Goal: Transaction & Acquisition: Book appointment/travel/reservation

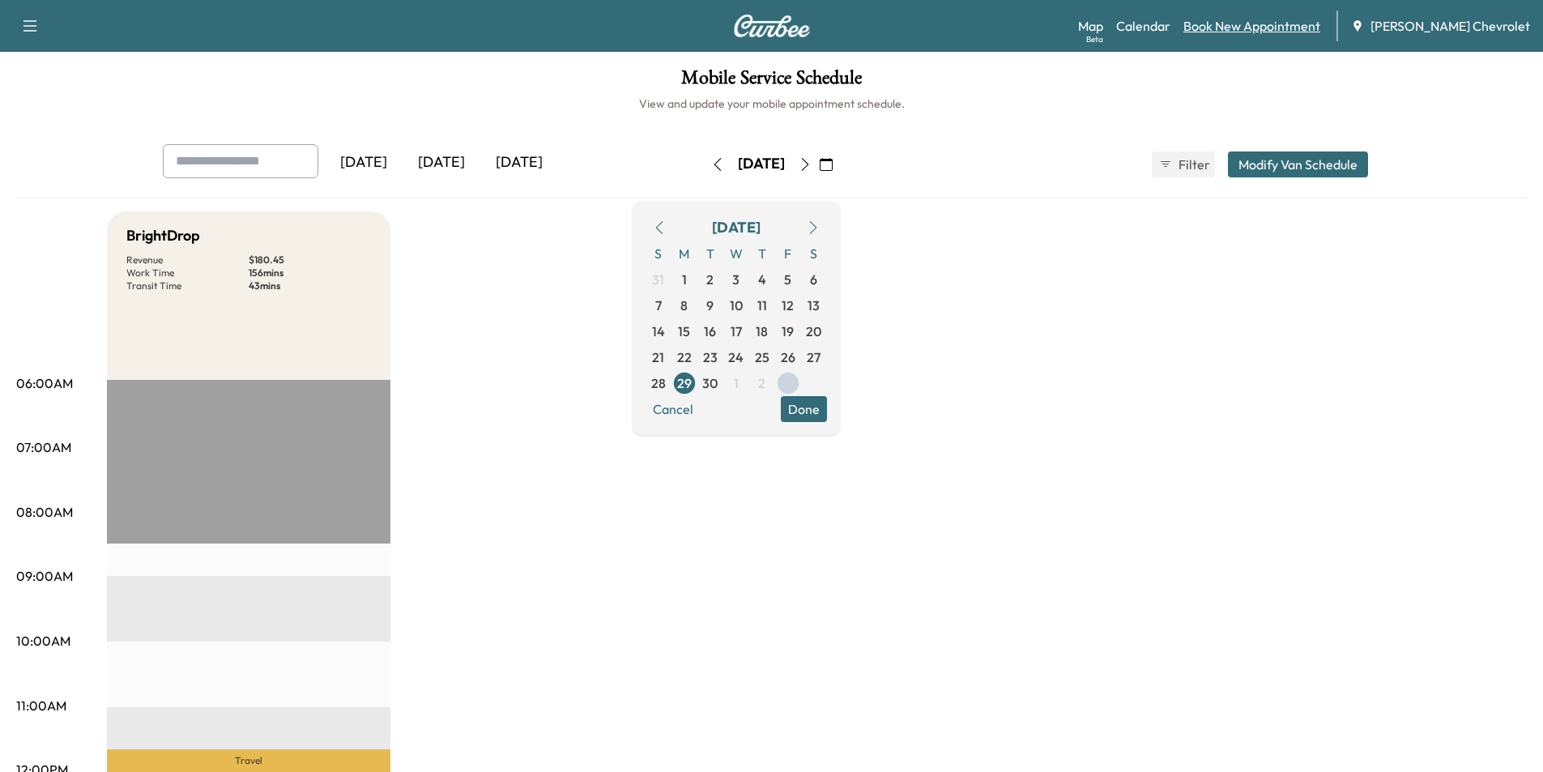
click at [1305, 18] on link "Book New Appointment" at bounding box center [1251, 25] width 137 height 19
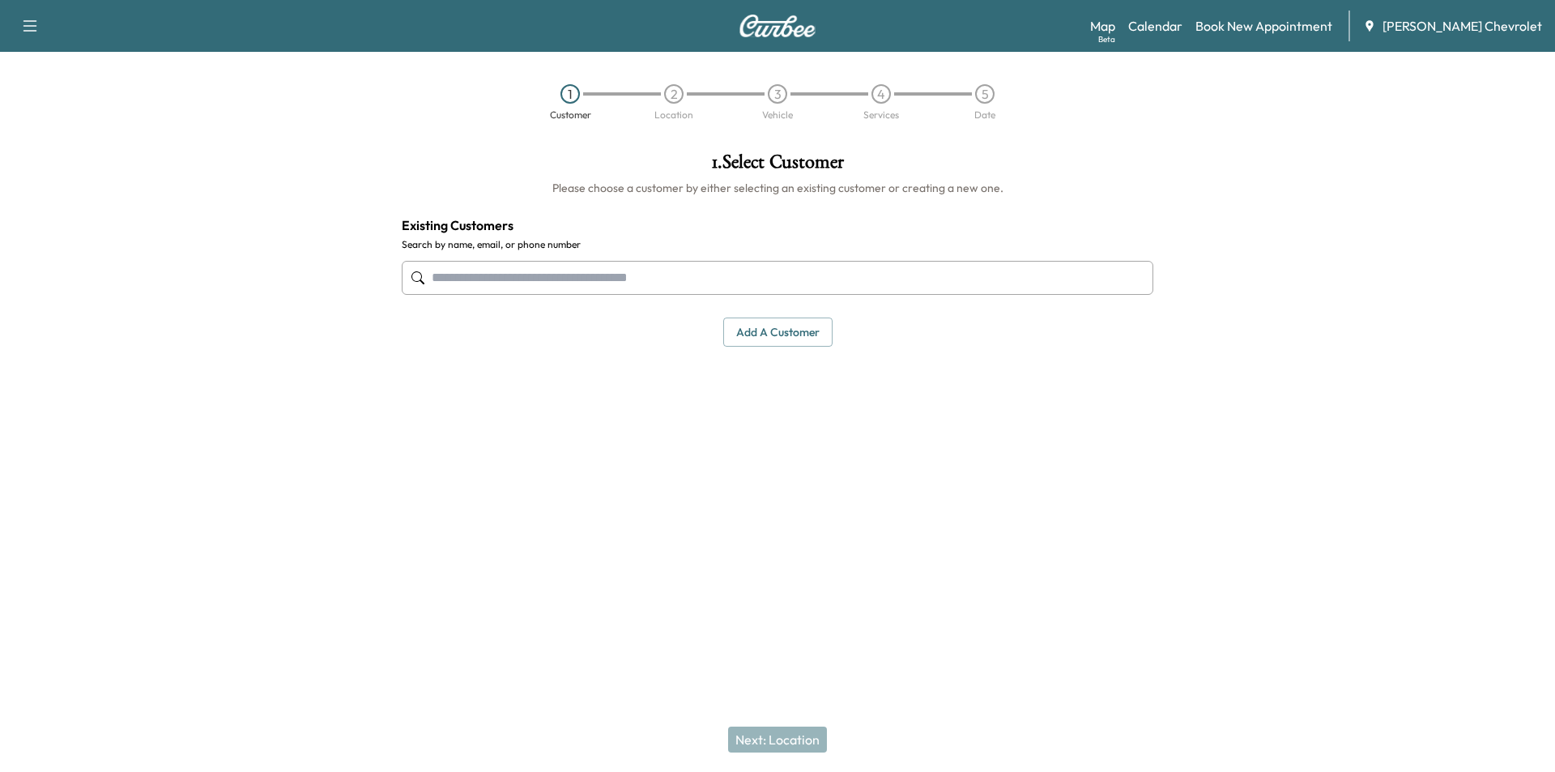
paste input "**********"
click at [496, 278] on input "**********" at bounding box center [778, 278] width 752 height 34
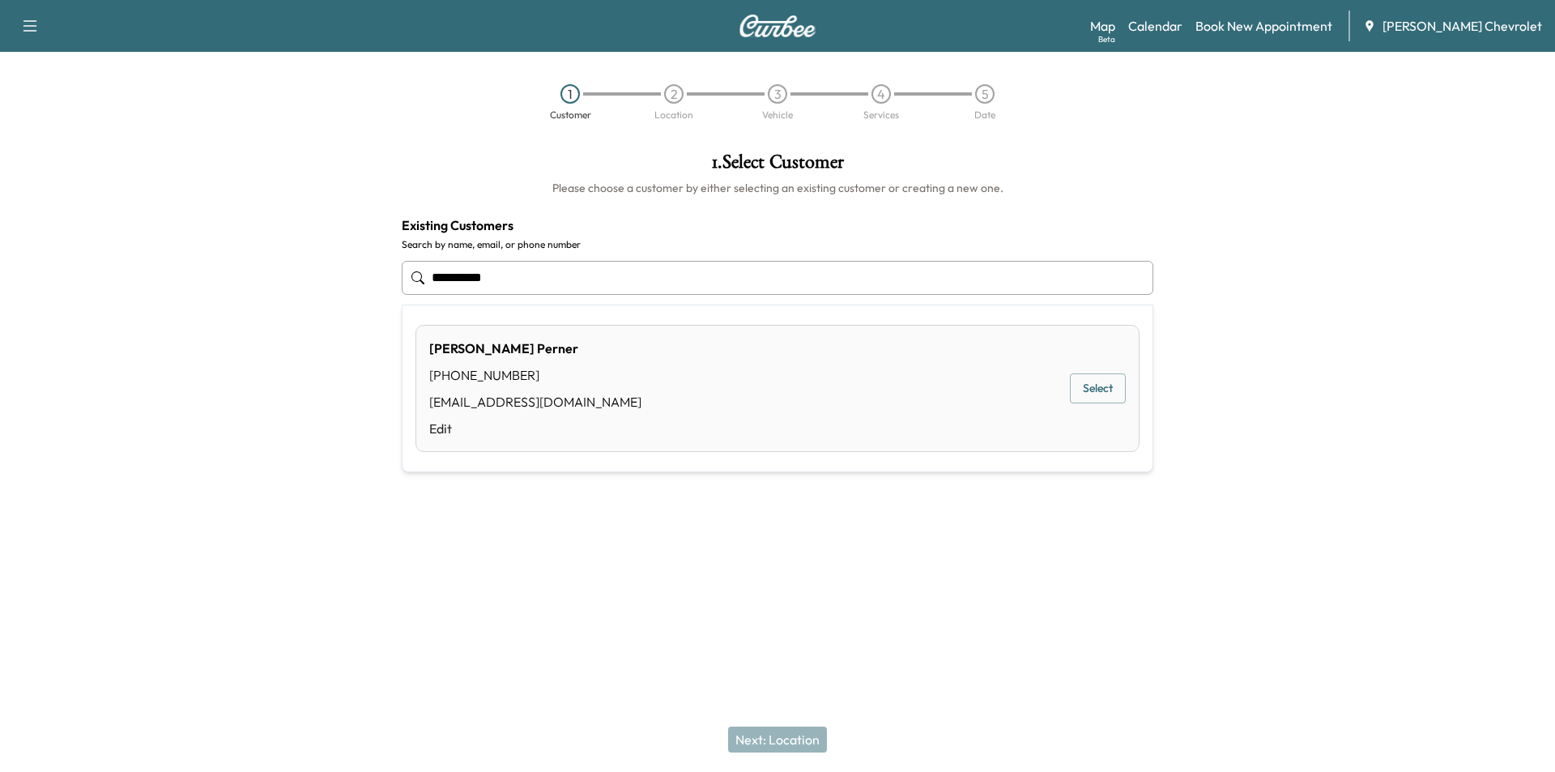
click at [1092, 389] on button "Select" at bounding box center [1098, 388] width 56 height 30
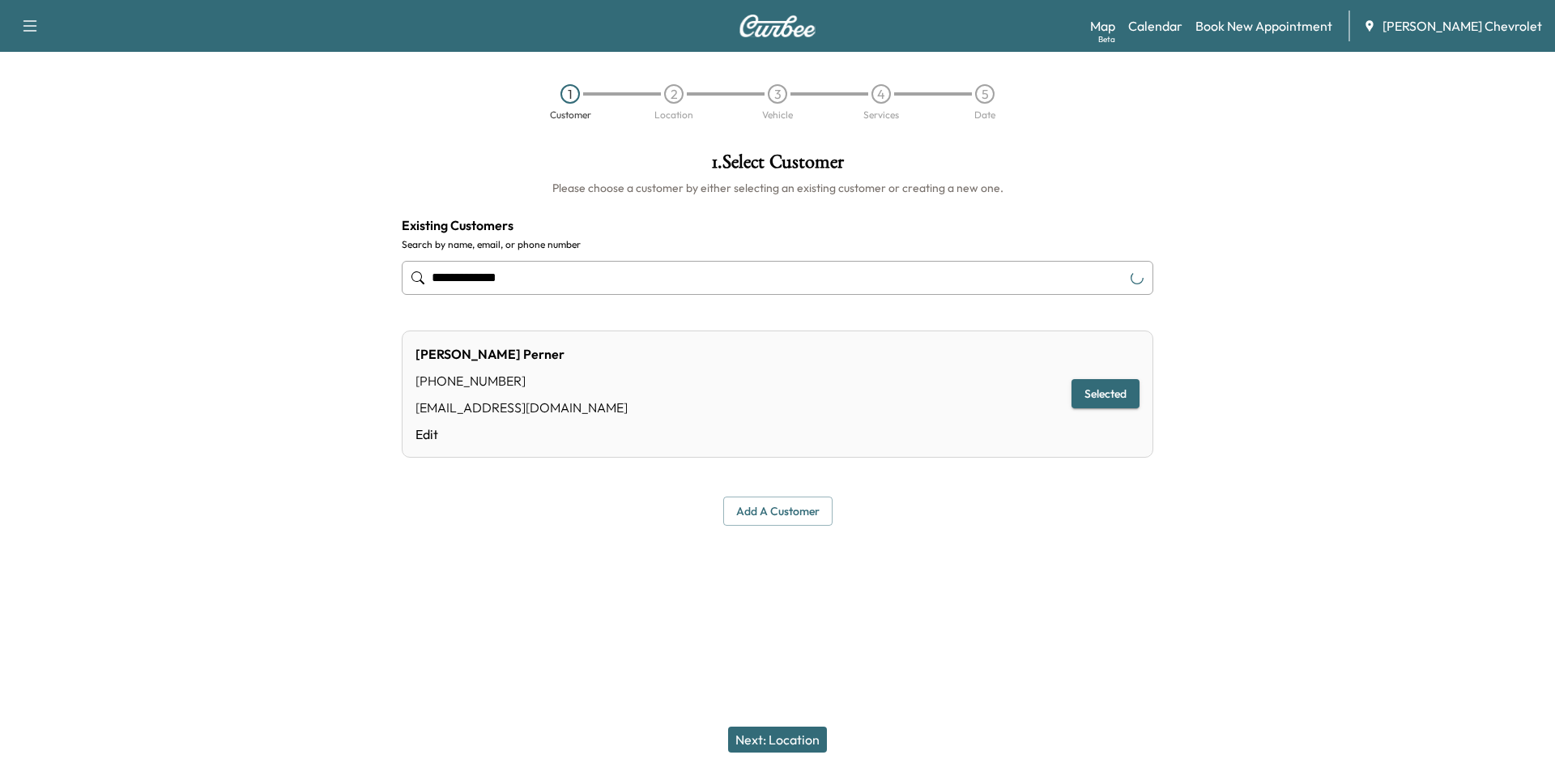
type input "**********"
click at [773, 752] on button "Next: Location" at bounding box center [777, 739] width 99 height 26
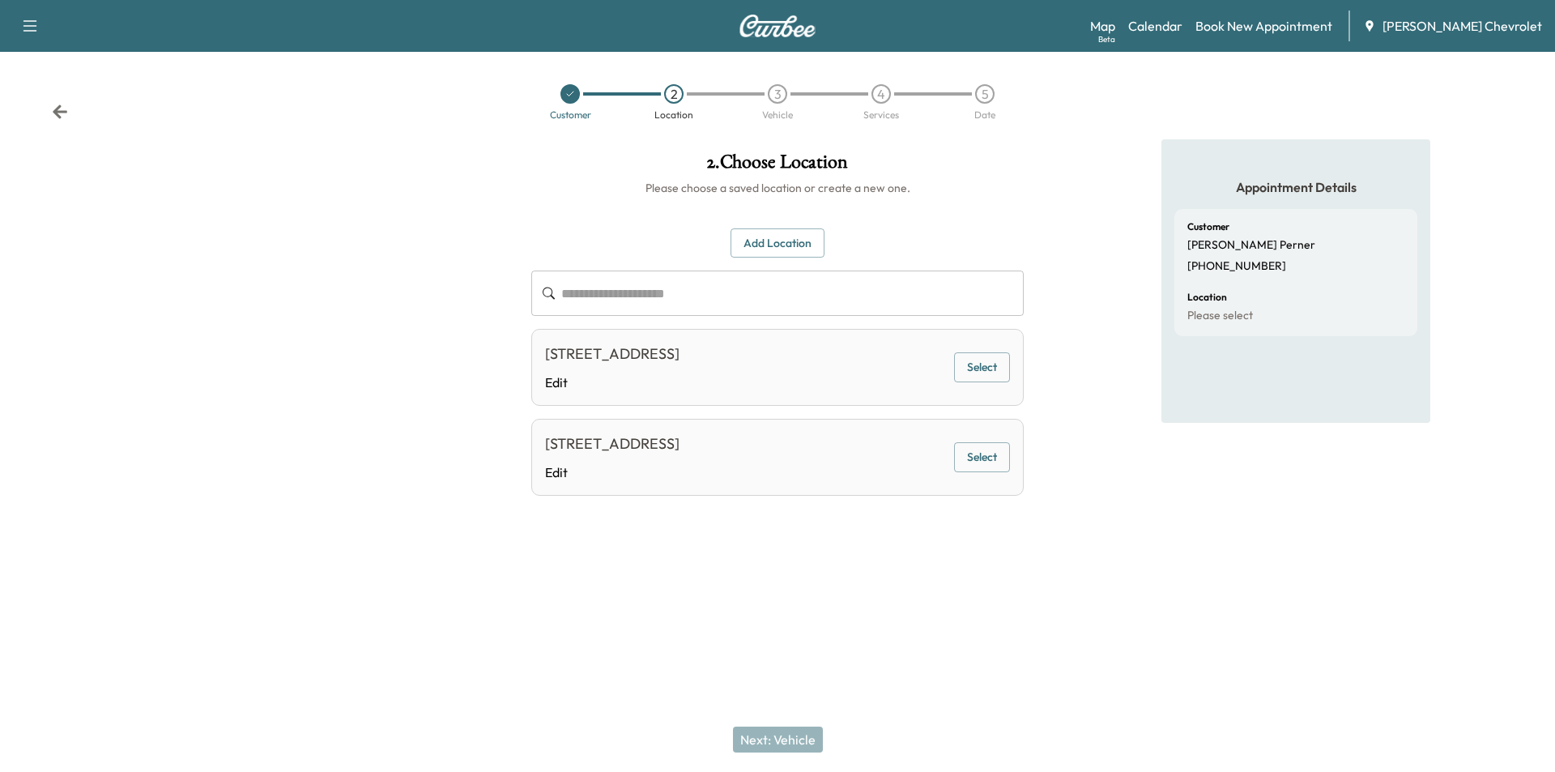
click at [986, 472] on button "Select" at bounding box center [982, 457] width 56 height 30
click at [770, 749] on div "Next: Vehicle" at bounding box center [777, 739] width 1555 height 65
click at [785, 735] on button "Next: Vehicle" at bounding box center [778, 739] width 90 height 26
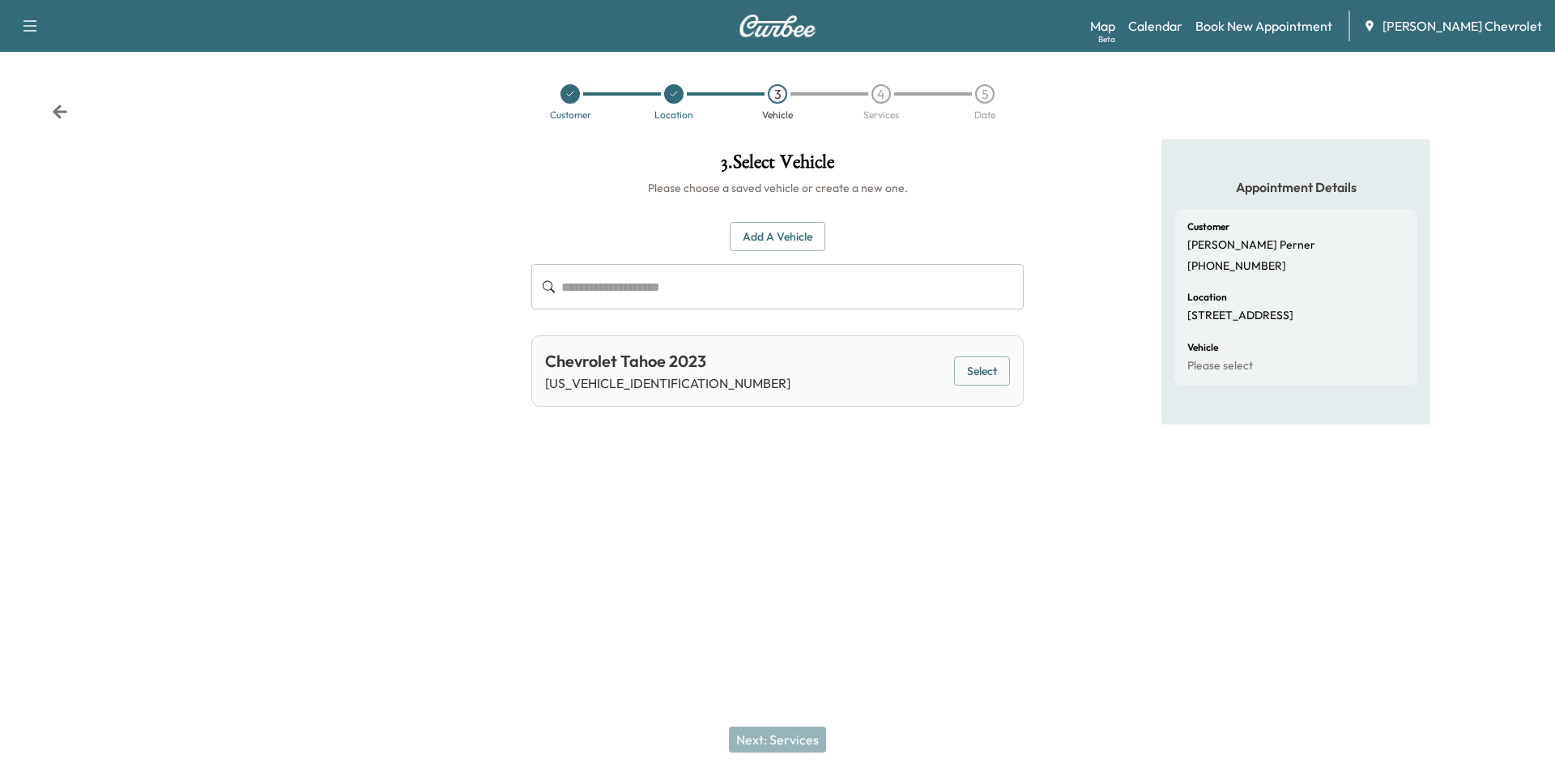
click at [1007, 376] on button "Select" at bounding box center [982, 371] width 56 height 30
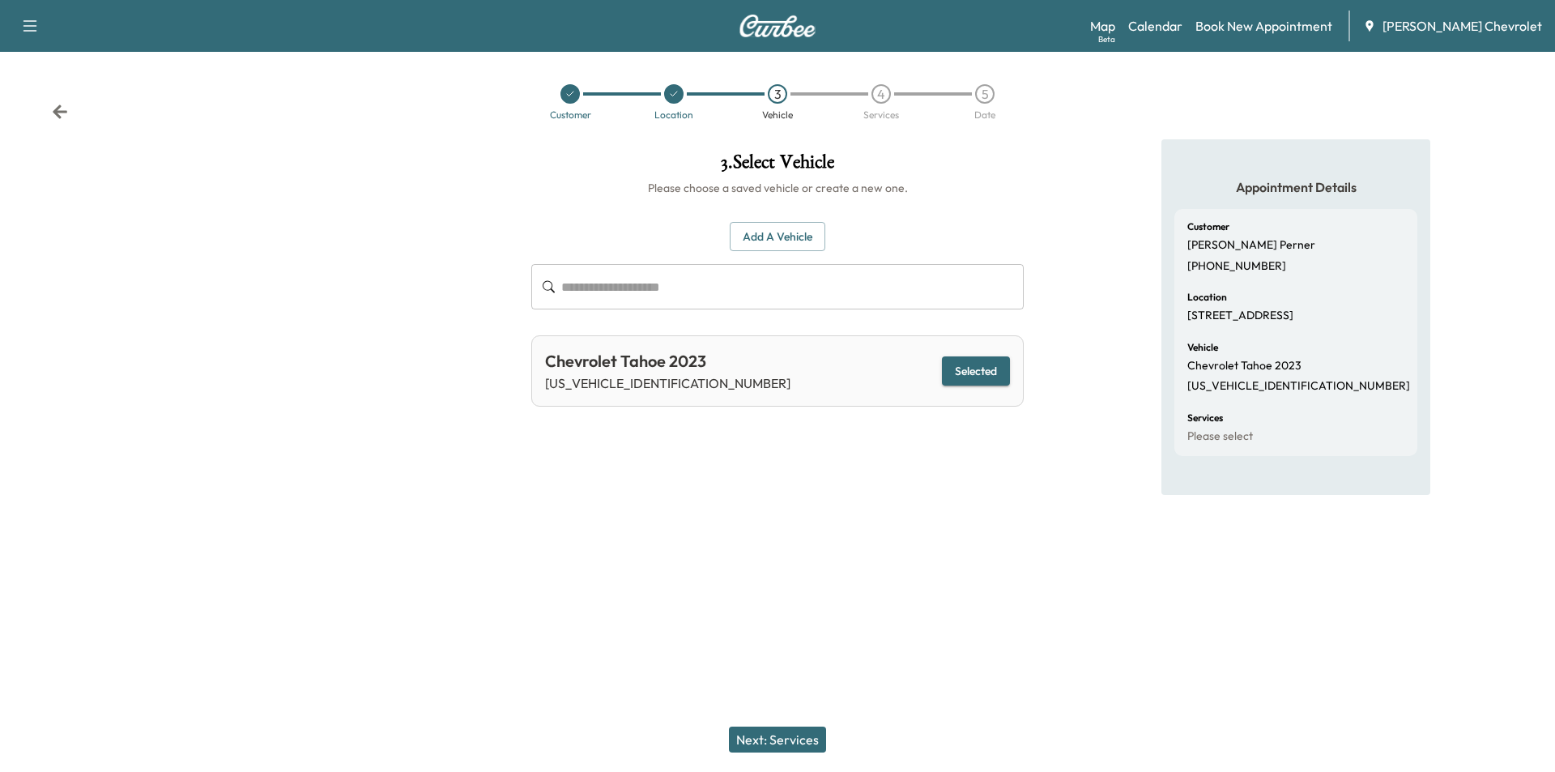
click at [776, 742] on button "Next: Services" at bounding box center [777, 739] width 97 height 26
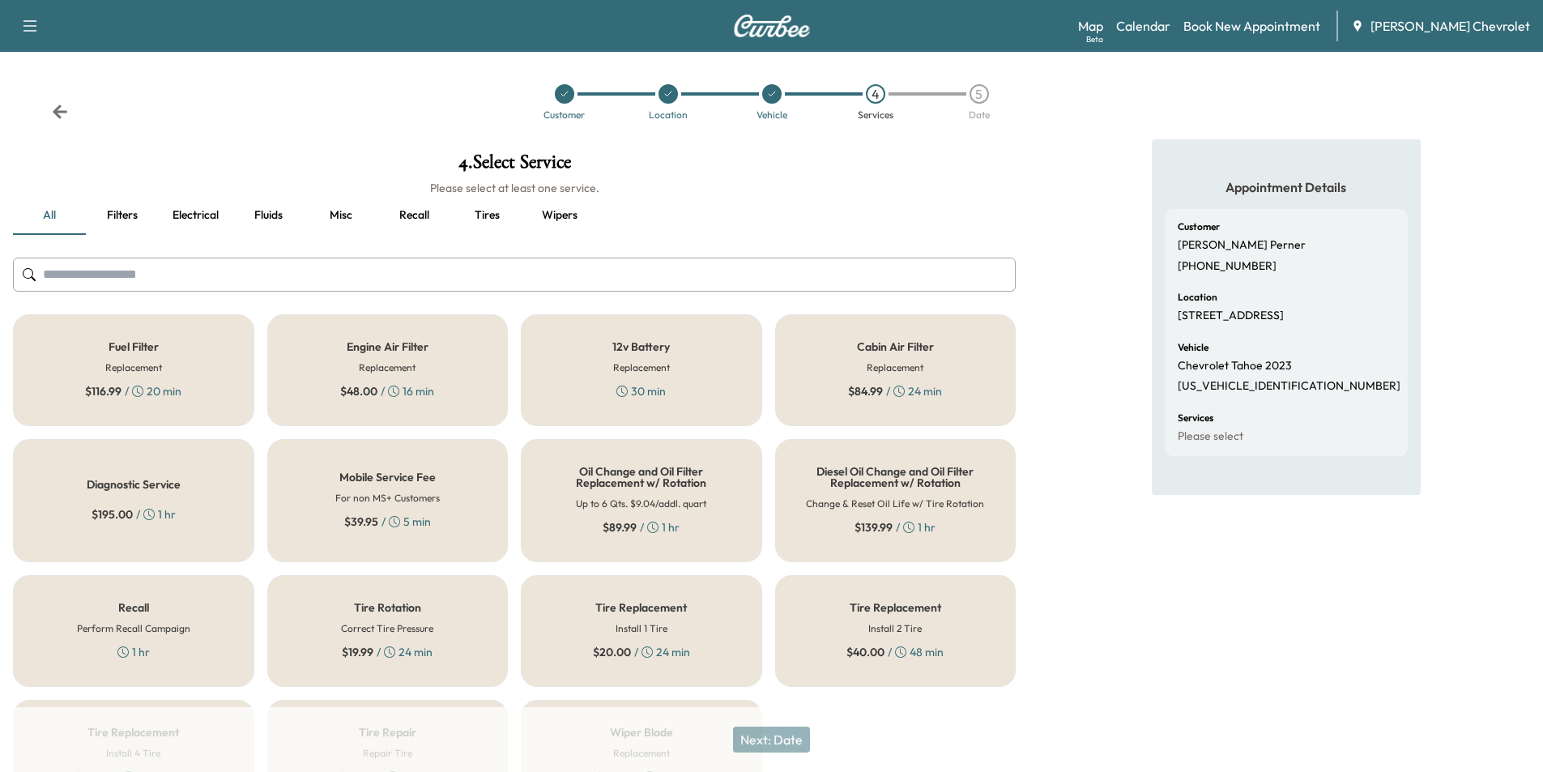
click at [671, 529] on div "$ 89.99 / 1 hr" at bounding box center [641, 527] width 77 height 16
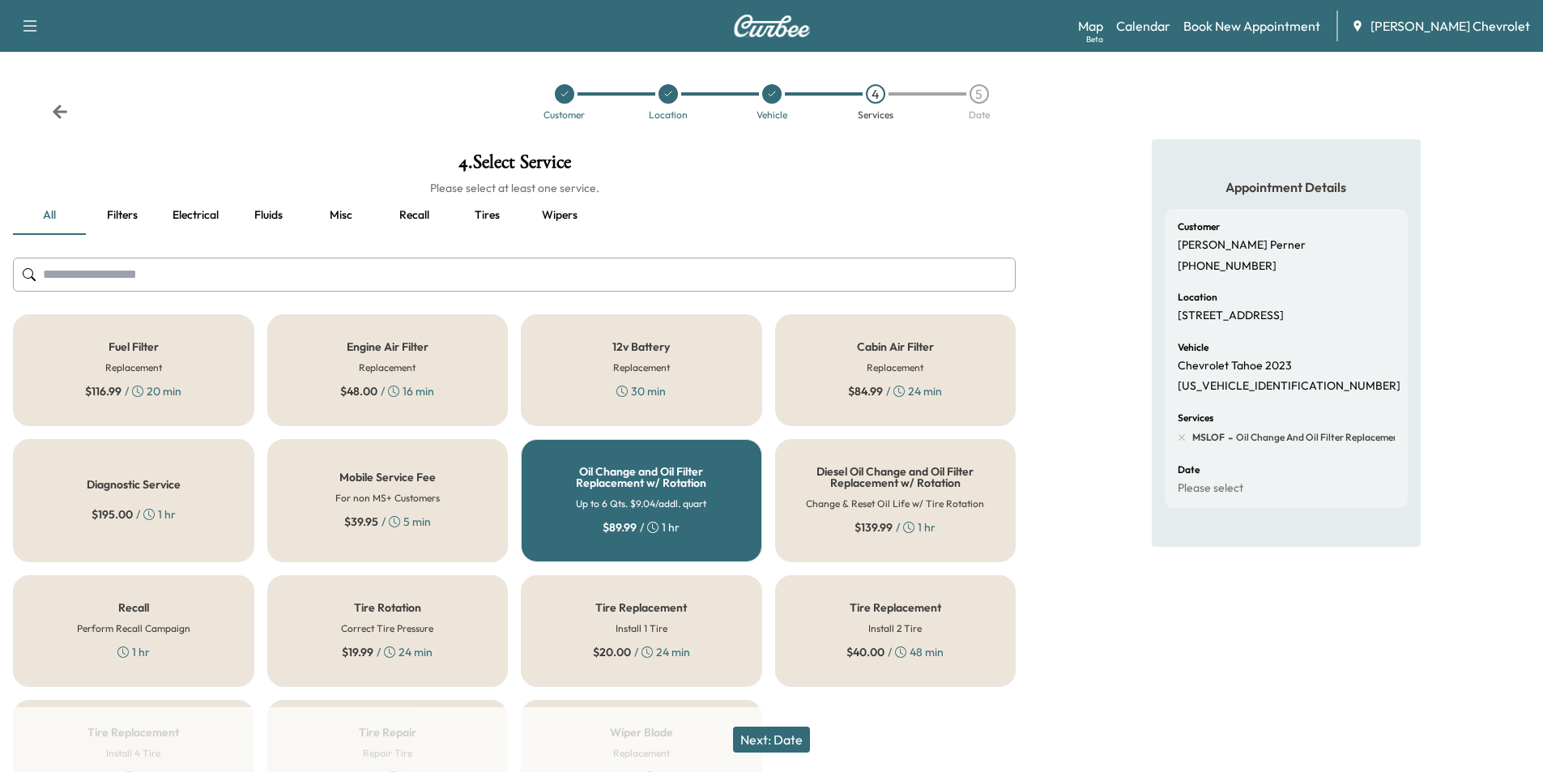
click at [794, 744] on button "Next: Date" at bounding box center [771, 739] width 77 height 26
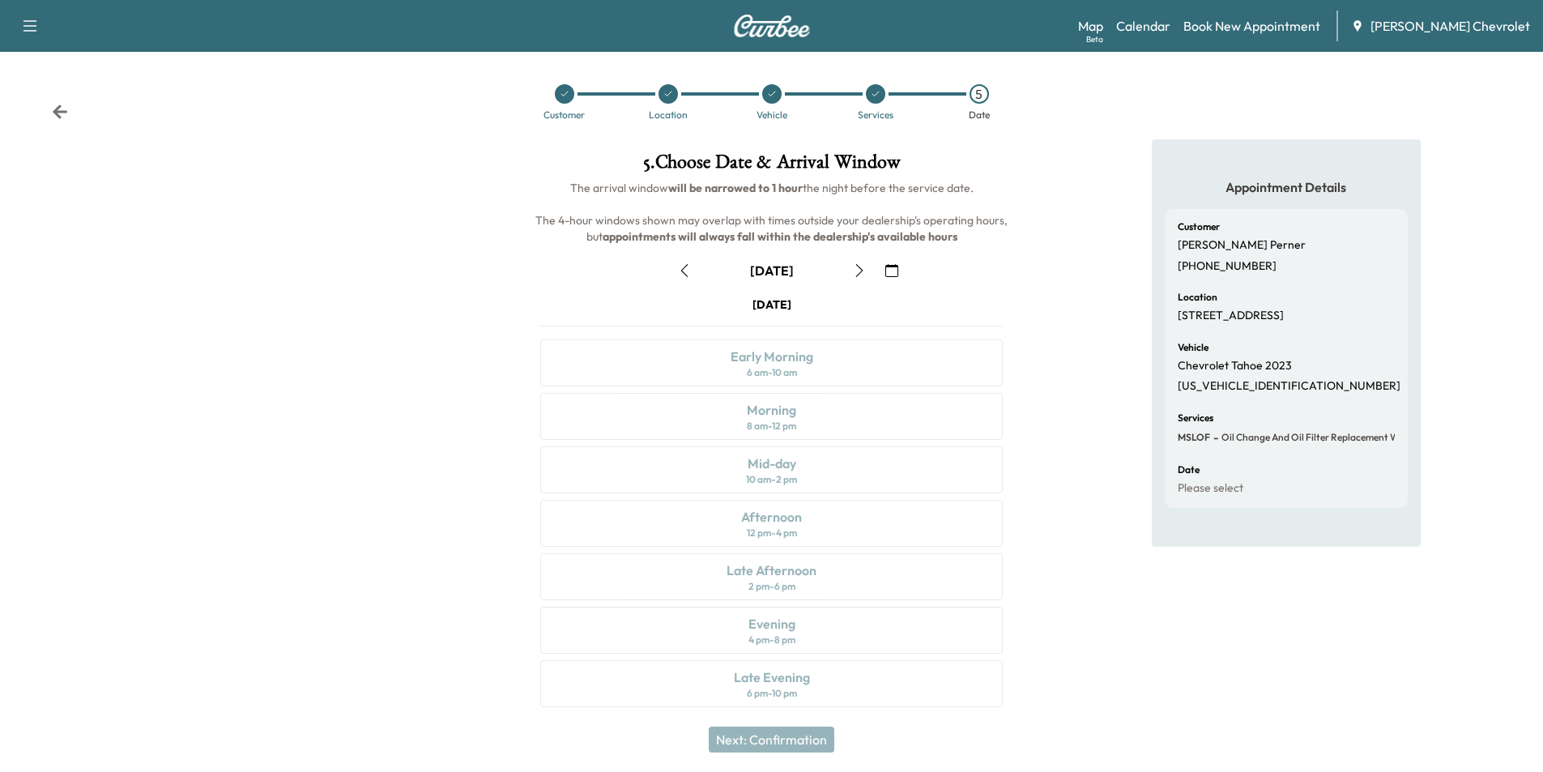
click at [854, 268] on icon "button" at bounding box center [859, 270] width 13 height 13
click at [861, 266] on icon "button" at bounding box center [859, 270] width 13 height 13
click at [794, 471] on div "Mid-day" at bounding box center [771, 463] width 49 height 19
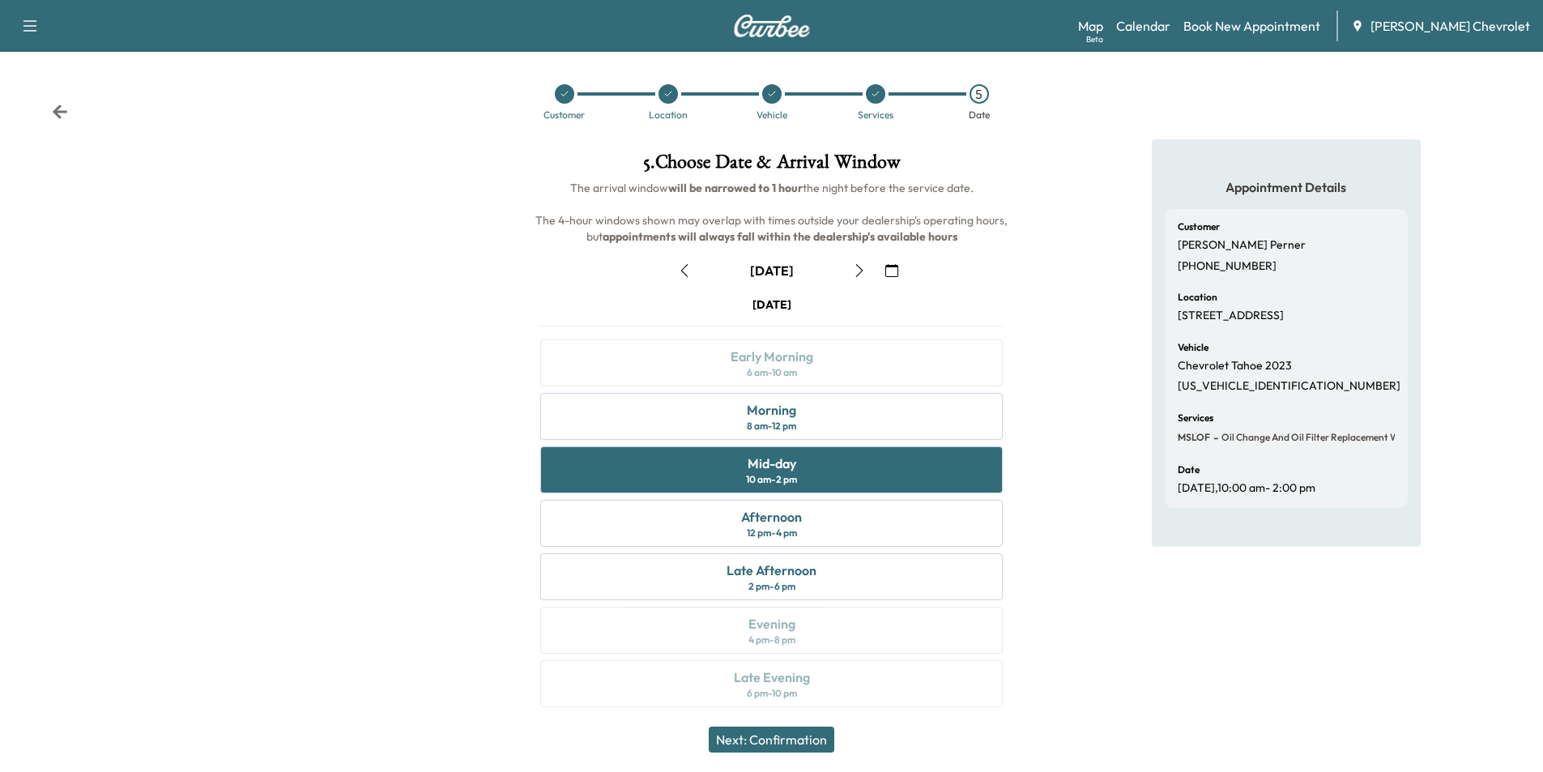
click at [807, 739] on button "Next: Confirmation" at bounding box center [772, 739] width 126 height 26
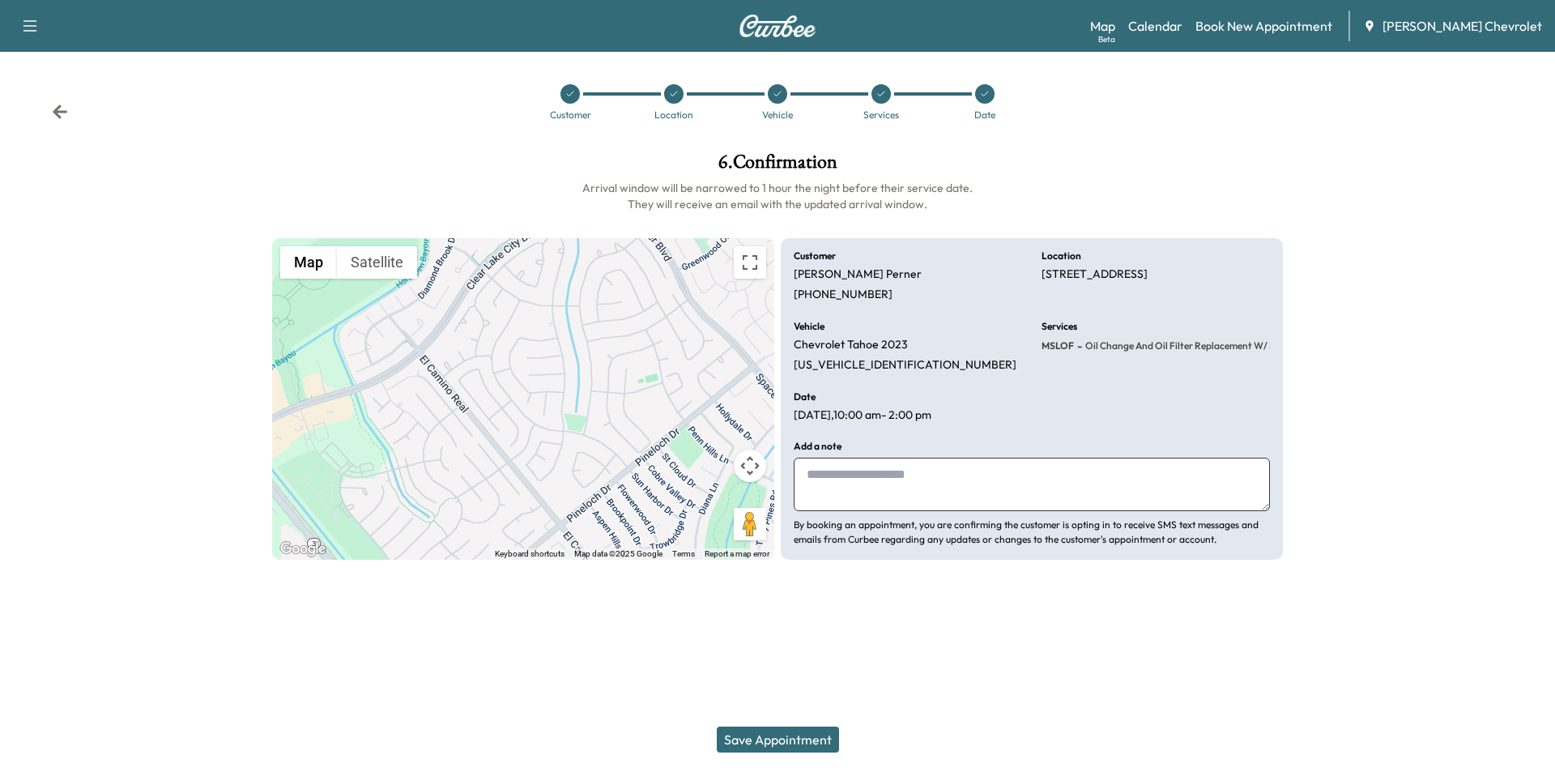
click at [794, 747] on button "Save Appointment" at bounding box center [778, 739] width 122 height 26
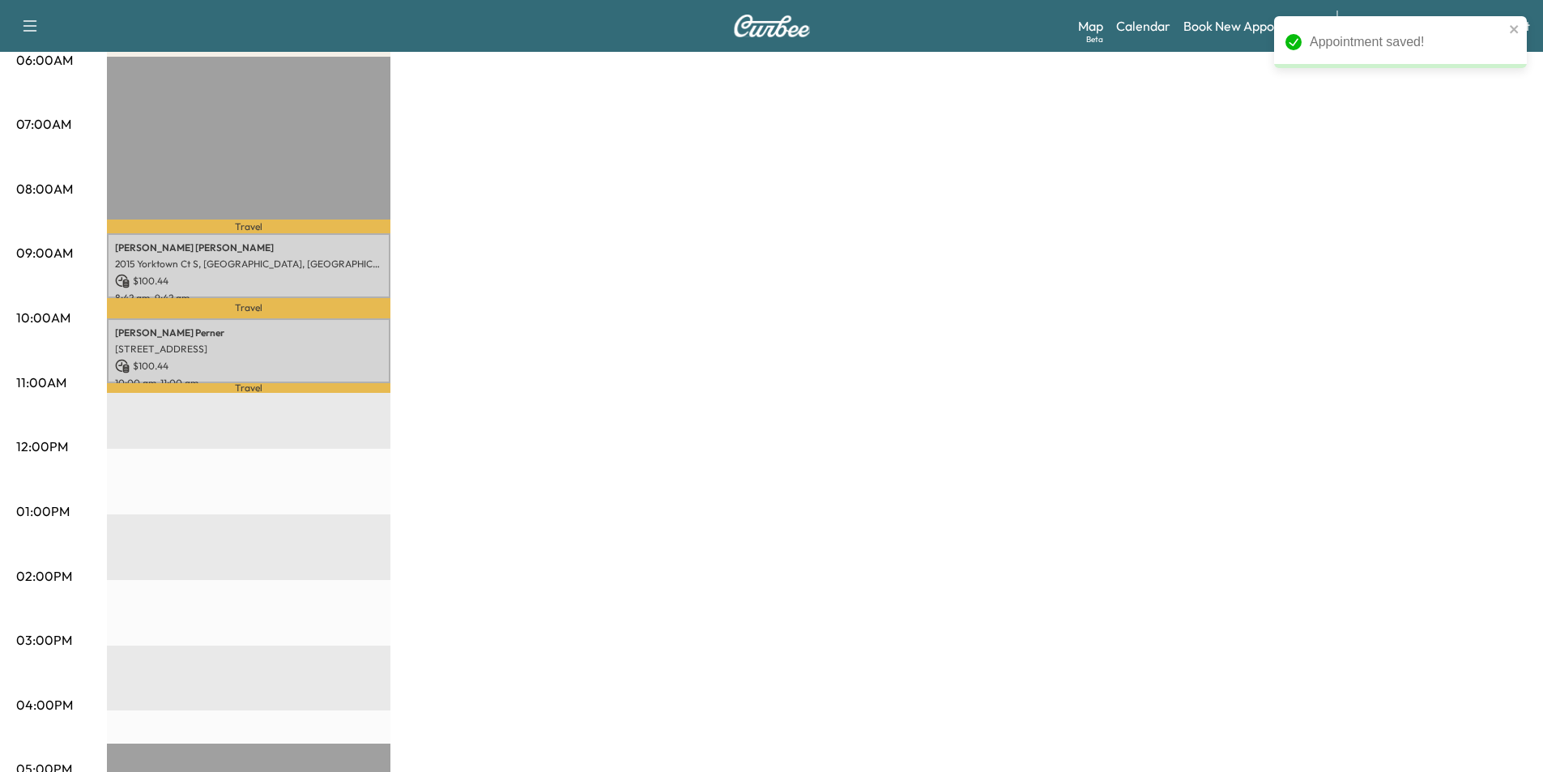
scroll to position [324, 0]
